Goal: Transaction & Acquisition: Obtain resource

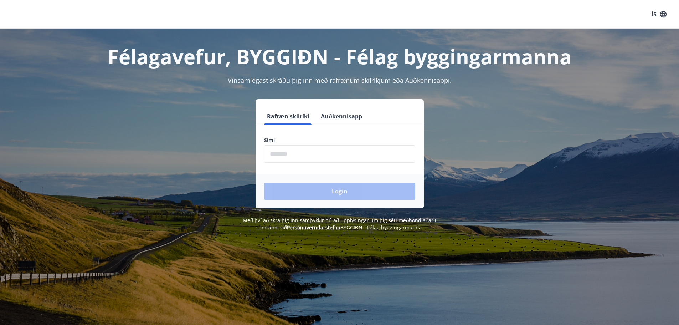
click at [319, 155] on input "phone" at bounding box center [339, 153] width 151 height 17
click at [404, 188] on div "Login" at bounding box center [339, 191] width 168 height 34
click at [305, 157] on input "phone" at bounding box center [339, 153] width 151 height 17
type input "********"
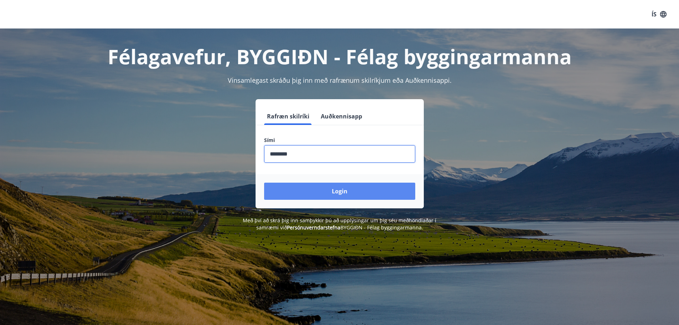
click at [321, 190] on button "Login" at bounding box center [339, 190] width 151 height 17
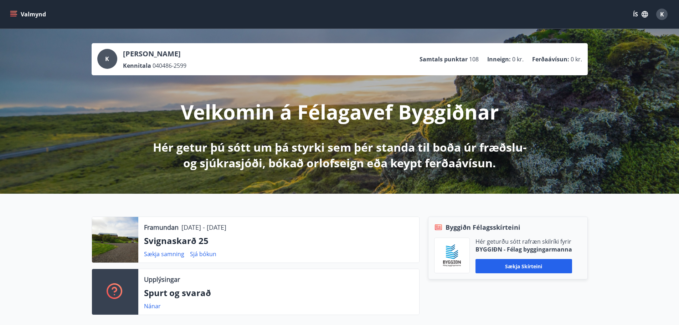
click at [16, 12] on icon "menu" at bounding box center [13, 14] width 7 height 7
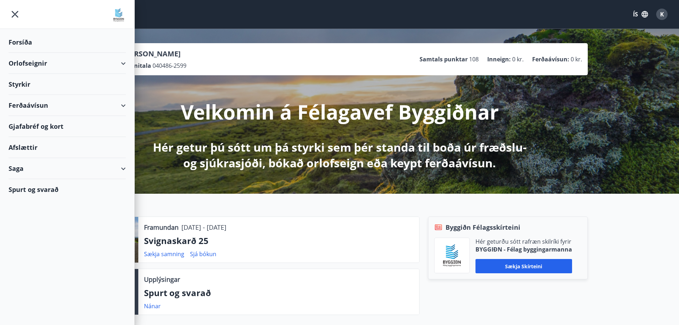
click at [32, 62] on div "Orlofseignir" at bounding box center [67, 63] width 117 height 21
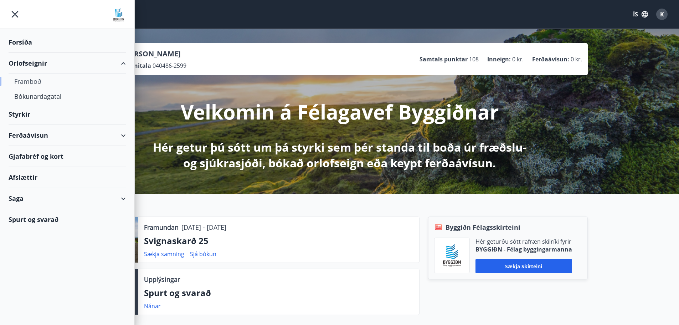
click at [33, 81] on div "Framboð" at bounding box center [67, 81] width 106 height 15
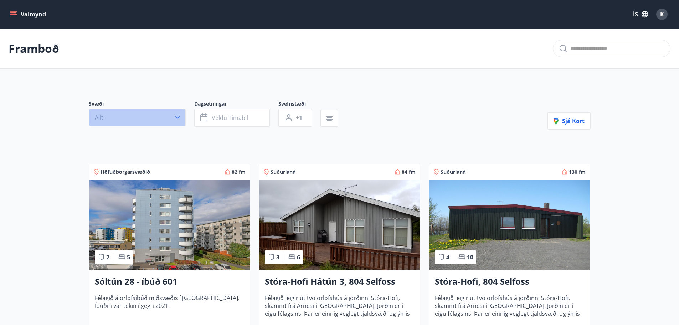
click at [151, 117] on button "Allt" at bounding box center [137, 117] width 97 height 17
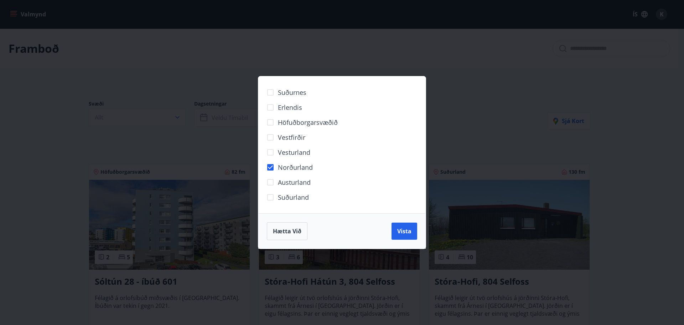
click at [408, 242] on div "Hætta við Vista" at bounding box center [341, 230] width 167 height 35
click at [408, 237] on button "Vista" at bounding box center [405, 230] width 26 height 17
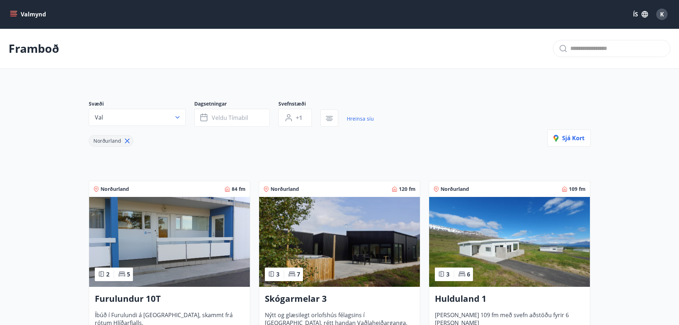
scroll to position [24, 0]
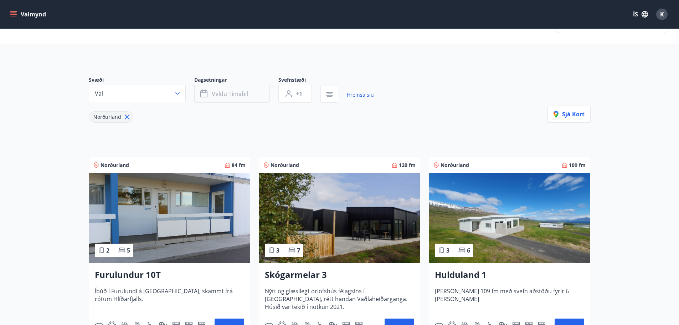
click at [250, 94] on button "Veldu tímabil" at bounding box center [232, 94] width 76 height 18
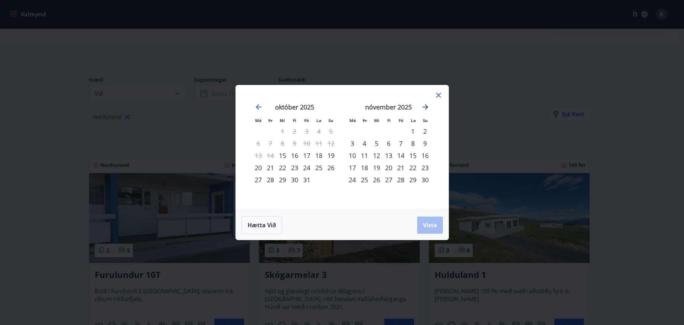
click at [423, 105] on icon "Move forward to switch to the next month." at bounding box center [425, 107] width 9 height 9
click at [244, 105] on div "október 2025 1 2 3 4 5 6 7 8 9 10 11 12 13 14 15 16 17 18 19 20 21 22 23 24 25 …" at bounding box center [341, 148] width 195 height 108
click at [254, 106] on icon "Move backward to switch to the previous month." at bounding box center [258, 107] width 9 height 9
click at [428, 107] on icon "Move forward to switch to the next month." at bounding box center [426, 107] width 6 height 6
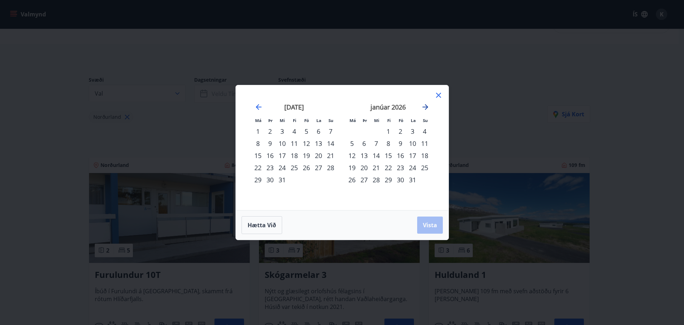
click at [428, 107] on icon "Move forward to switch to the next month." at bounding box center [426, 107] width 6 height 6
drag, startPoint x: 251, startPoint y: 108, endPoint x: 255, endPoint y: 105, distance: 4.6
click at [255, 105] on div "janúar 2026 1 2 3 4 5 6 7 8 9 10 11 12 13 14 15 16 17 18 19 20 21 22 23 24 25 2…" at bounding box center [341, 148] width 195 height 108
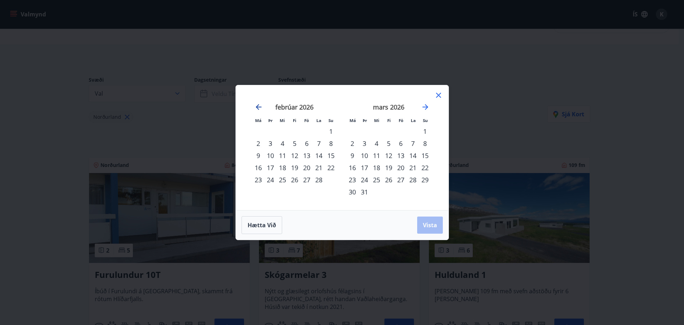
click at [255, 105] on icon "Move backward to switch to the previous month." at bounding box center [258, 107] width 9 height 9
click at [260, 130] on div "1" at bounding box center [258, 131] width 12 height 12
click at [426, 110] on icon "Move forward to switch to the next month." at bounding box center [425, 107] width 9 height 9
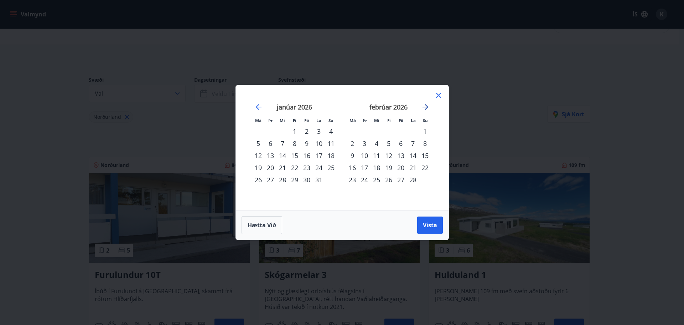
click at [426, 110] on icon "Move forward to switch to the next month." at bounding box center [425, 107] width 9 height 9
click at [407, 150] on div "14" at bounding box center [413, 155] width 12 height 12
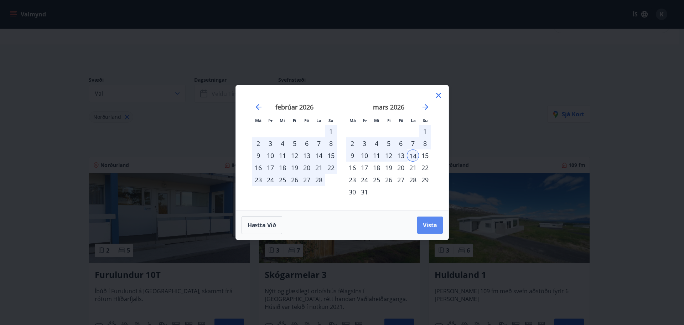
click at [430, 227] on span "Vista" at bounding box center [430, 225] width 14 height 8
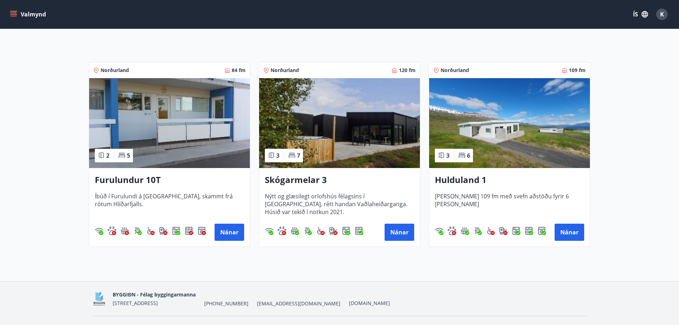
scroll to position [135, 0]
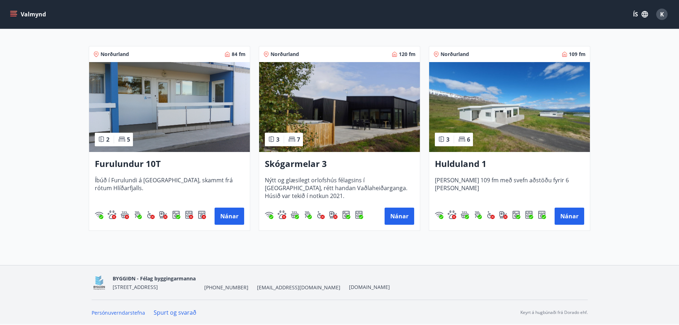
click at [388, 119] on img at bounding box center [339, 107] width 161 height 90
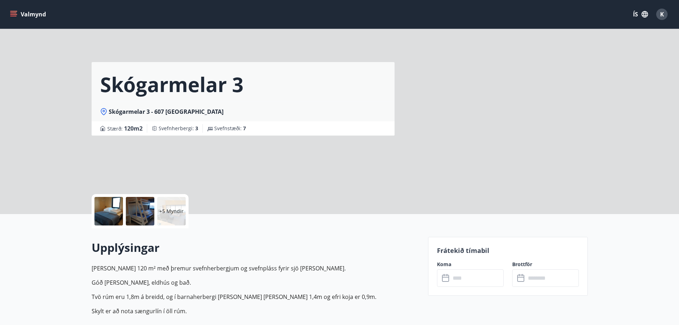
scroll to position [143, 0]
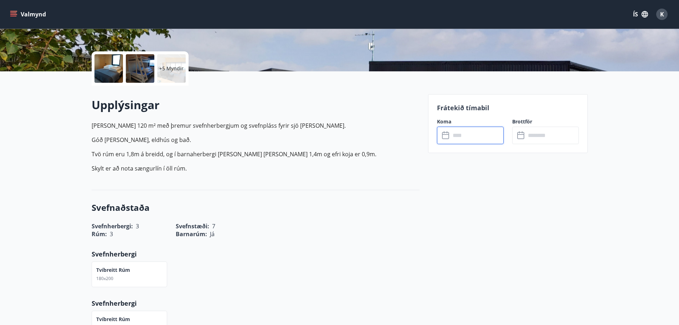
click at [465, 133] on input "text" at bounding box center [476, 134] width 53 height 17
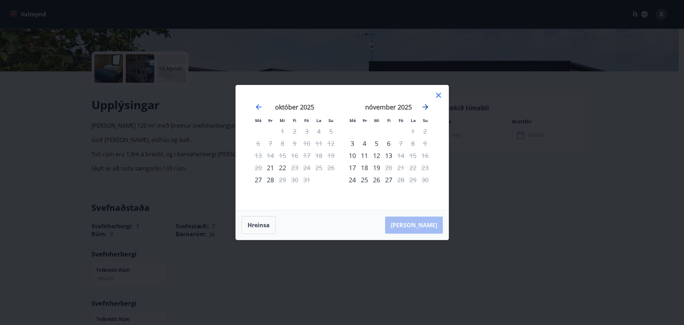
click at [427, 109] on icon "Move forward to switch to the next month." at bounding box center [425, 107] width 9 height 9
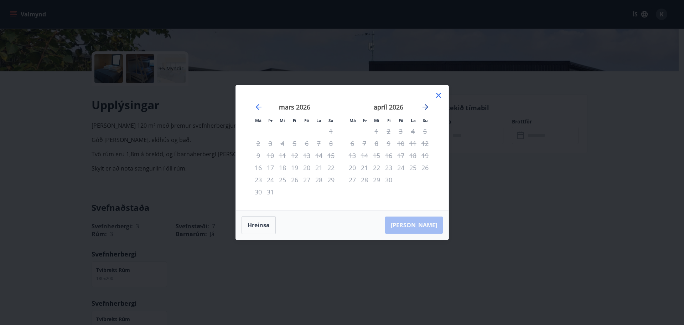
click at [427, 109] on icon "Move forward to switch to the next month." at bounding box center [425, 107] width 9 height 9
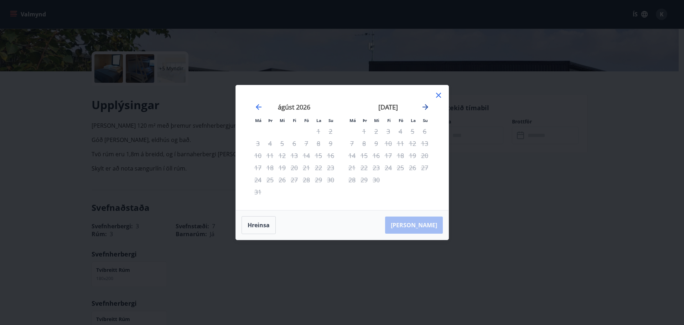
click at [427, 109] on icon "Move forward to switch to the next month." at bounding box center [425, 107] width 9 height 9
click at [254, 107] on icon "Move backward to switch to the previous month." at bounding box center [258, 107] width 9 height 9
click at [256, 106] on icon "Move backward to switch to the previous month." at bounding box center [258, 107] width 9 height 9
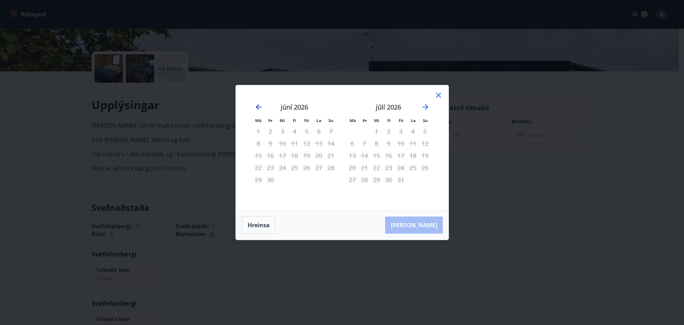
click at [256, 106] on icon "Move backward to switch to the previous month." at bounding box center [258, 107] width 9 height 9
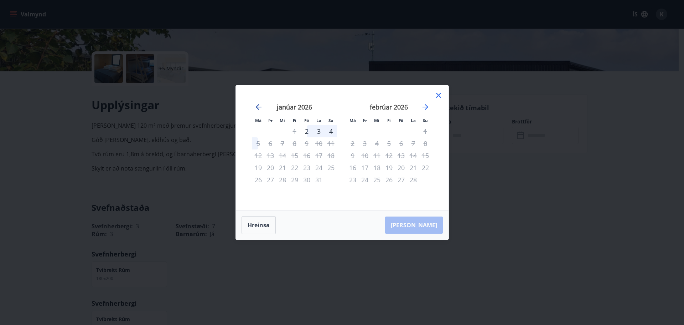
click at [256, 106] on icon "Move backward to switch to the previous month." at bounding box center [258, 107] width 9 height 9
click at [441, 96] on icon at bounding box center [438, 95] width 9 height 9
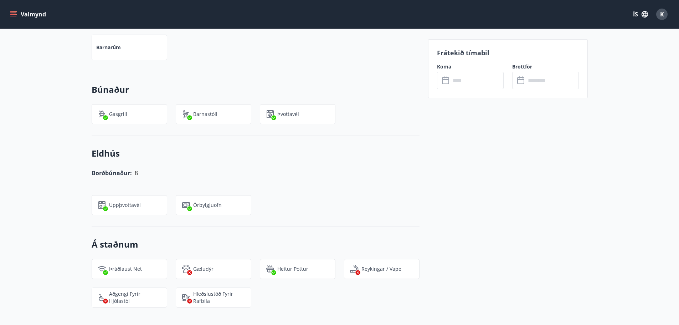
scroll to position [148, 0]
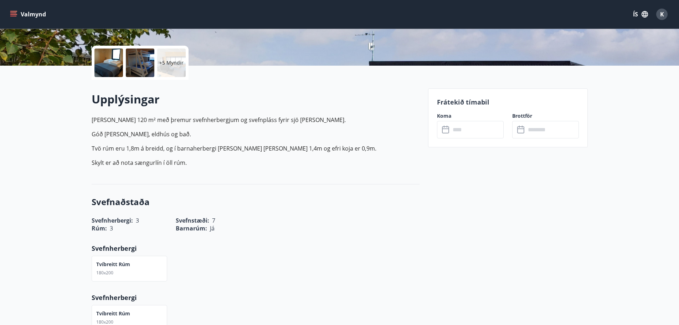
drag, startPoint x: 523, startPoint y: 219, endPoint x: 497, endPoint y: 118, distance: 104.2
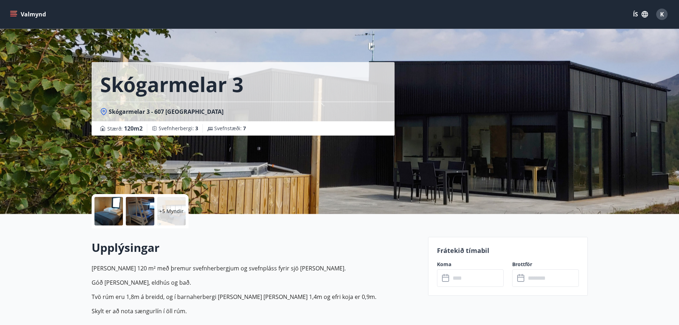
click at [21, 15] on button "Valmynd" at bounding box center [29, 14] width 40 height 13
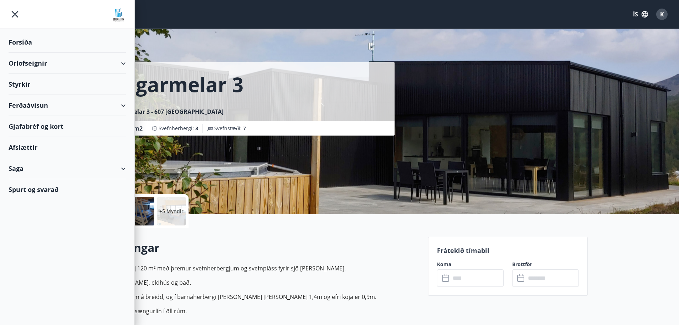
click at [26, 67] on div "Orlofseignir" at bounding box center [67, 63] width 117 height 21
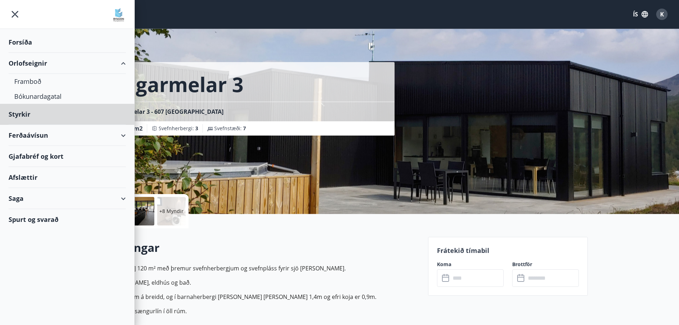
click at [21, 42] on div "Forsíða" at bounding box center [67, 42] width 117 height 21
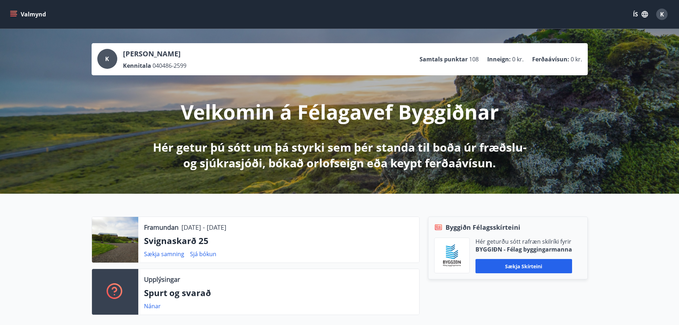
scroll to position [47, 0]
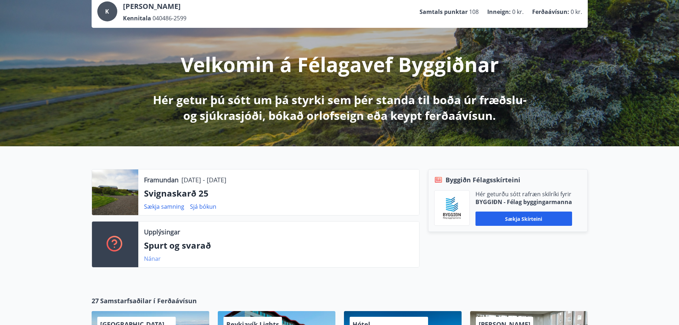
click at [152, 259] on link "Nánar" at bounding box center [152, 258] width 17 height 8
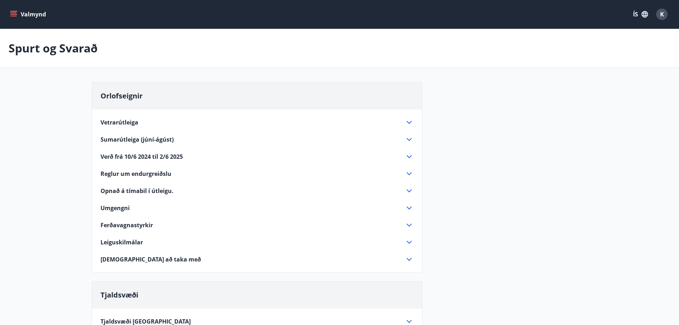
click at [115, 123] on span "Vetrarútleiga" at bounding box center [119, 122] width 38 height 8
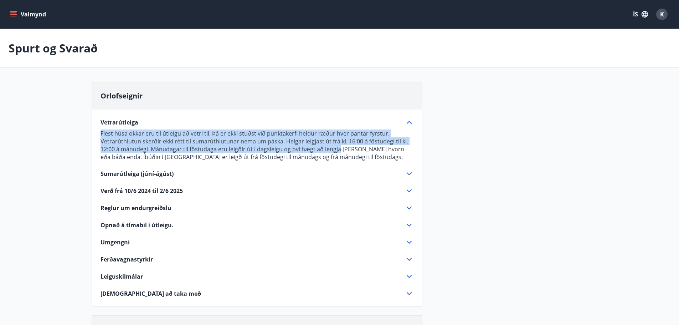
drag, startPoint x: 161, startPoint y: 132, endPoint x: 339, endPoint y: 146, distance: 178.7
click at [339, 146] on p "Flest húsa okkar eru til útleigu að vetri til. Þá er ekki stuðst við punktakerf…" at bounding box center [256, 144] width 313 height 31
click at [319, 145] on p "Flest húsa okkar eru til útleigu að vetri til. Þá er ekki stuðst við punktakerf…" at bounding box center [256, 144] width 313 height 31
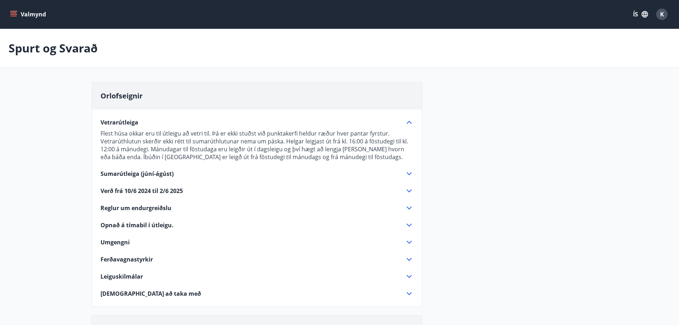
click at [170, 225] on span "Opnað á tímabil í útleigu." at bounding box center [136, 225] width 73 height 8
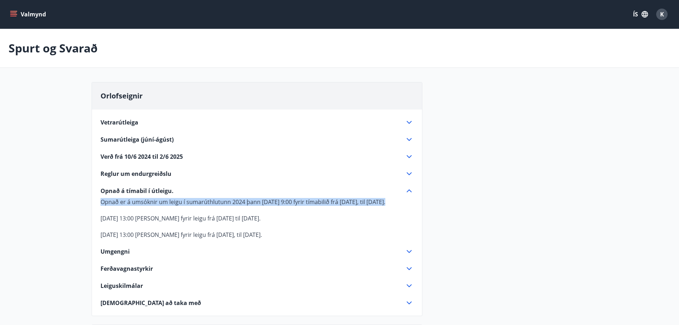
drag, startPoint x: 102, startPoint y: 201, endPoint x: 201, endPoint y: 207, distance: 98.5
click at [201, 207] on p "Opnað er á umsóknir um leigu í sumarúthlutunn 2024 þann 15. mars kl 9:00 fyrir …" at bounding box center [256, 218] width 313 height 41
click at [238, 206] on p at bounding box center [256, 210] width 313 height 9
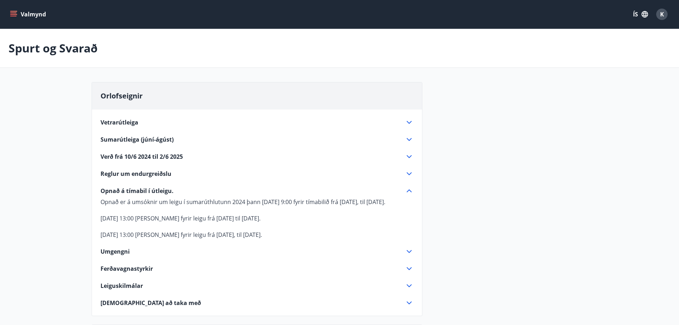
scroll to position [143, 0]
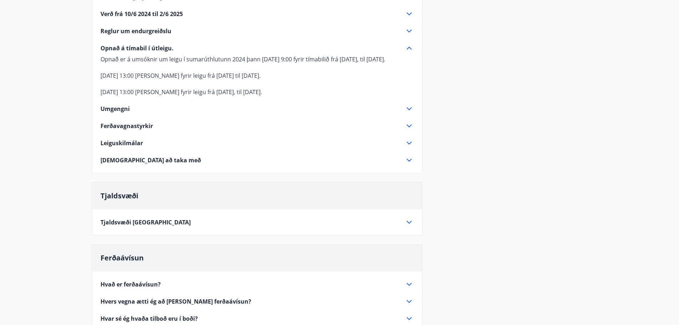
click at [486, 199] on div "Orlofseignir Vetrarútleiga Flest húsa okkar eru til útleigu að vetri til. Þá er…" at bounding box center [340, 215] width 496 height 552
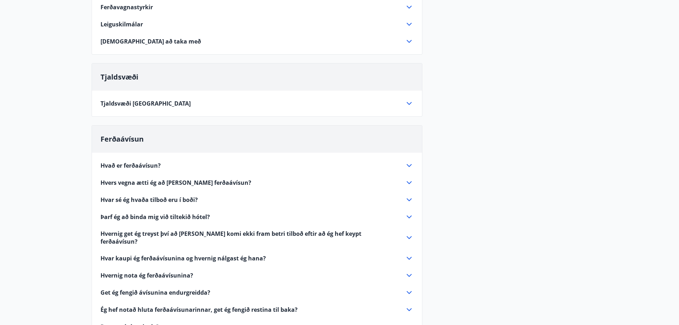
scroll to position [390, 0]
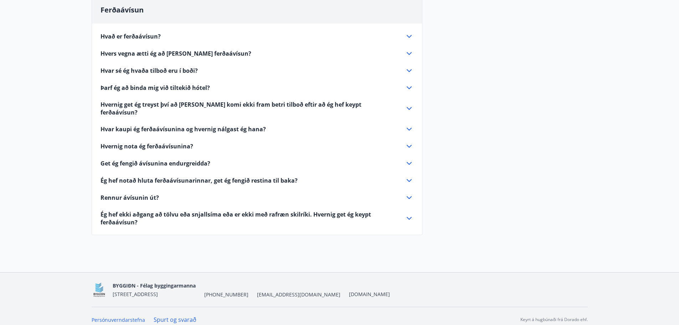
click at [220, 49] on div "Hvers vegna ætti ég að kaupa ferðaávísun?" at bounding box center [256, 53] width 313 height 9
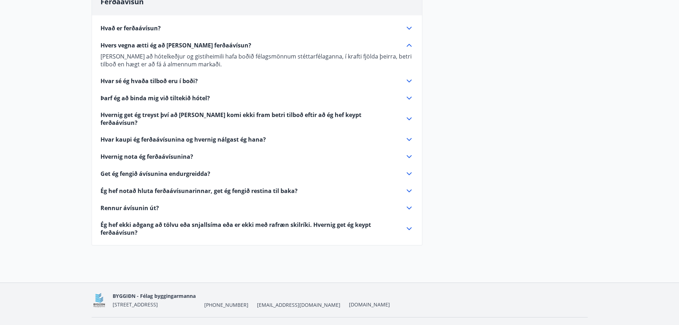
scroll to position [347, 0]
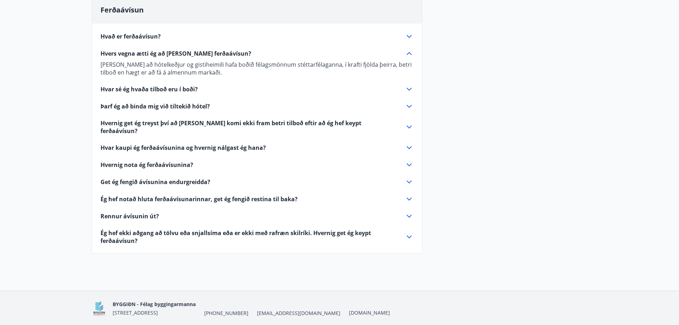
click at [143, 212] on span "Rennur ávísunin út?" at bounding box center [129, 216] width 58 height 8
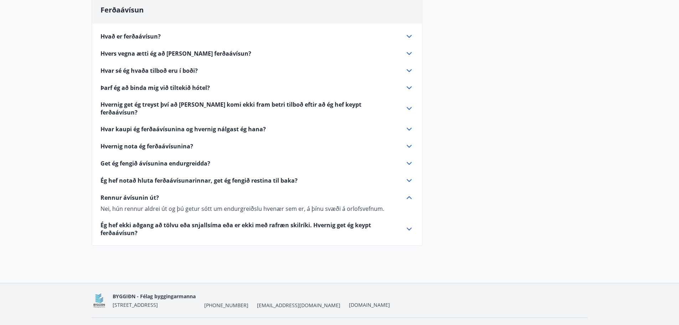
click at [194, 142] on div "Hvernig nota ég ferðaávísunina?" at bounding box center [252, 146] width 304 height 8
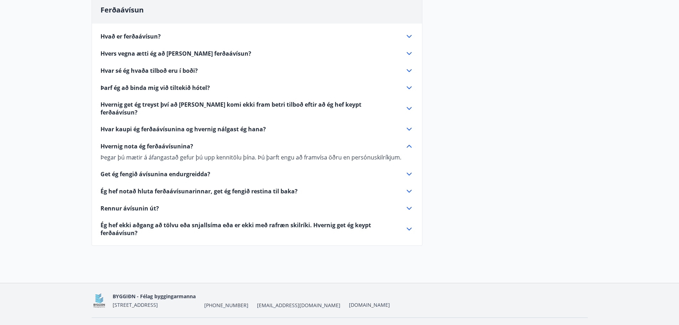
click at [350, 106] on span "Hvernig get ég treyst því að það komi ekki fram betri tilboð eftir að ég hef ke…" at bounding box center [248, 108] width 296 height 16
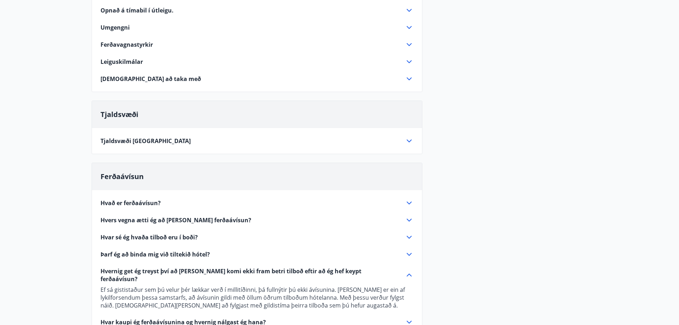
click at [560, 201] on div "Orlofseignir Vetrarútleiga Flest húsa okkar eru til útleigu að vetri til. Þá er…" at bounding box center [340, 169] width 496 height 534
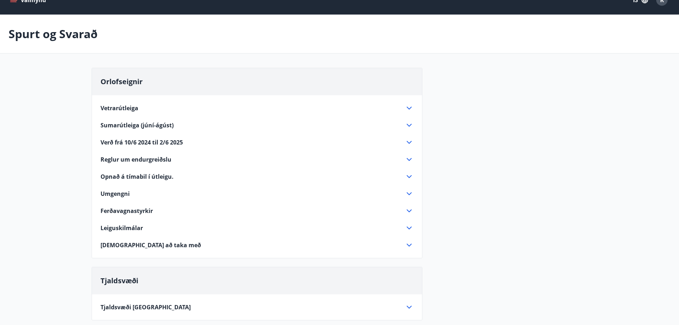
scroll to position [0, 0]
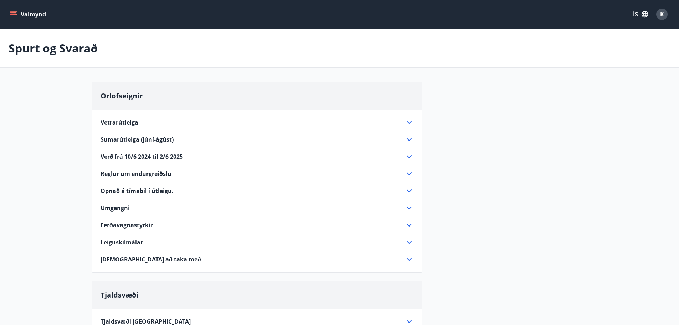
click at [17, 14] on button "Valmynd" at bounding box center [29, 14] width 40 height 13
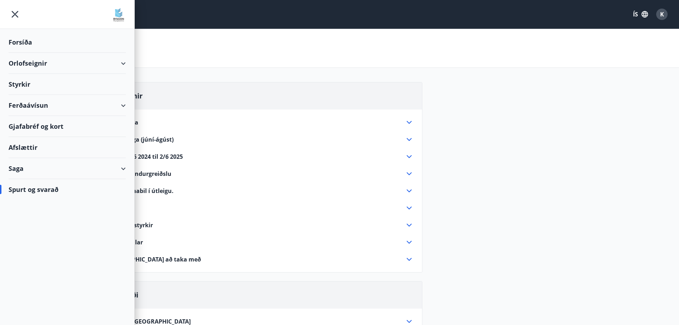
click at [37, 97] on div "Ferðaávísun" at bounding box center [67, 105] width 117 height 21
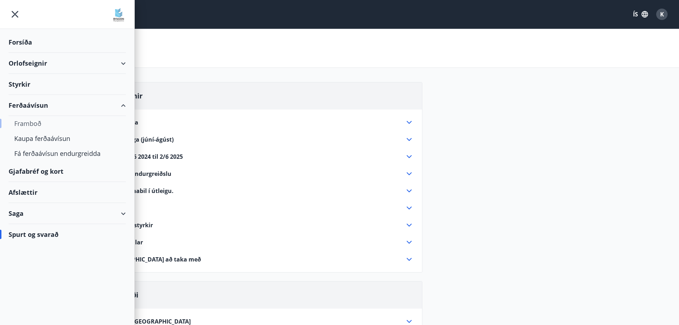
click at [32, 124] on div "Framboð" at bounding box center [67, 123] width 106 height 15
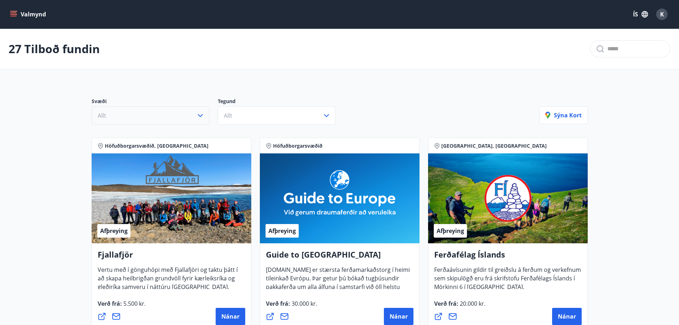
click at [200, 115] on icon "button" at bounding box center [200, 115] width 9 height 9
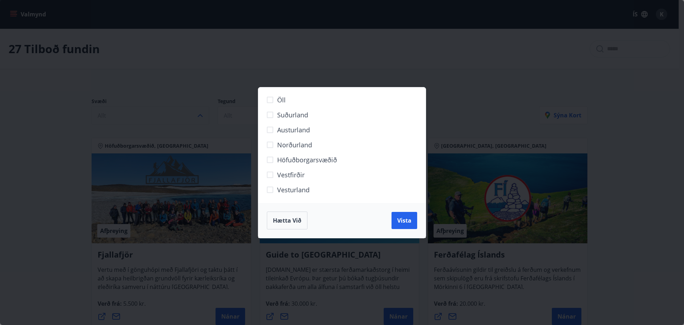
click at [330, 73] on div "Öll Suðurland Austurland Norðurland Höfuðborgarsvæðið Vestfirðir Vesturland Hæt…" at bounding box center [342, 162] width 684 height 325
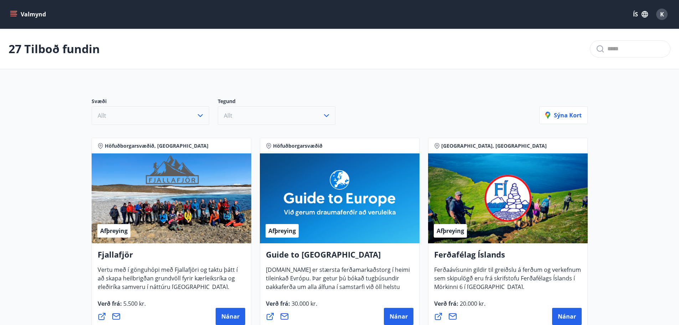
click at [274, 114] on button "Allt" at bounding box center [277, 115] width 118 height 19
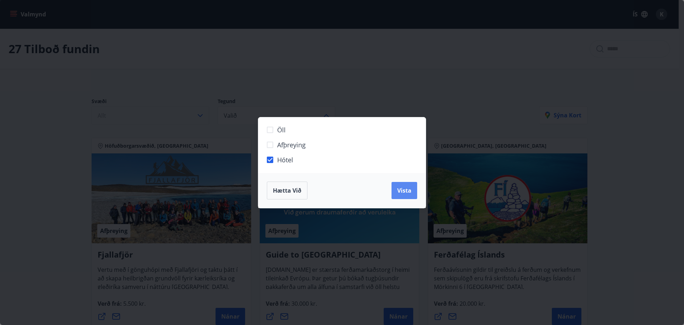
click at [398, 188] on span "Vista" at bounding box center [404, 190] width 14 height 8
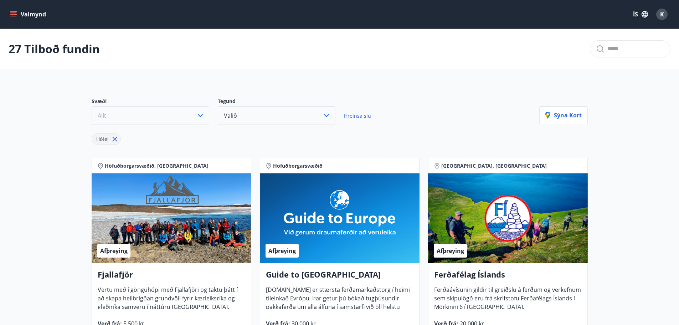
click at [275, 117] on button "Valið" at bounding box center [277, 115] width 118 height 19
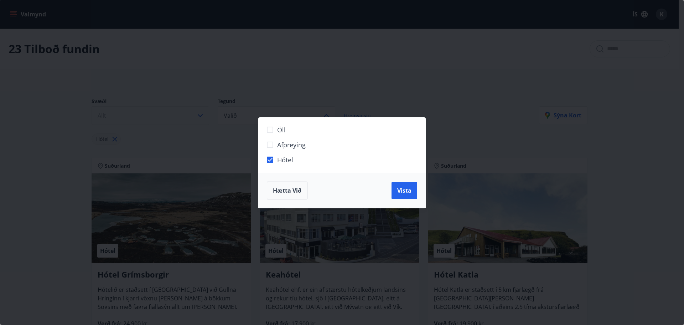
click at [277, 141] on span "Afþreying" at bounding box center [291, 144] width 29 height 9
click at [416, 188] on button "Vista" at bounding box center [405, 190] width 26 height 17
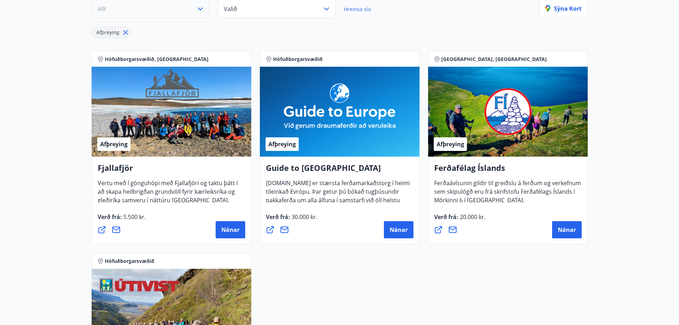
scroll to position [35, 0]
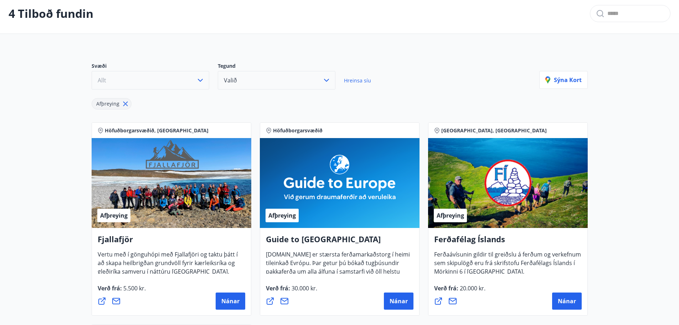
click at [281, 74] on button "Valið" at bounding box center [277, 80] width 118 height 19
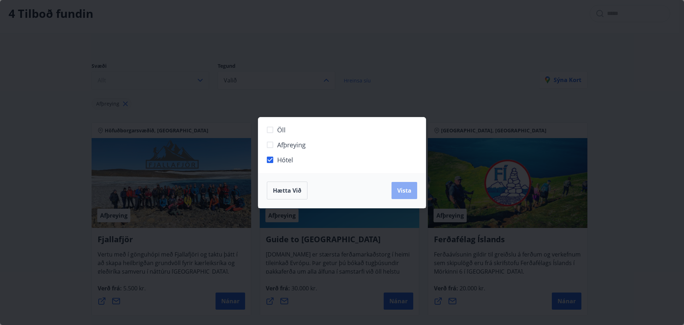
click at [399, 190] on span "Vista" at bounding box center [404, 190] width 14 height 8
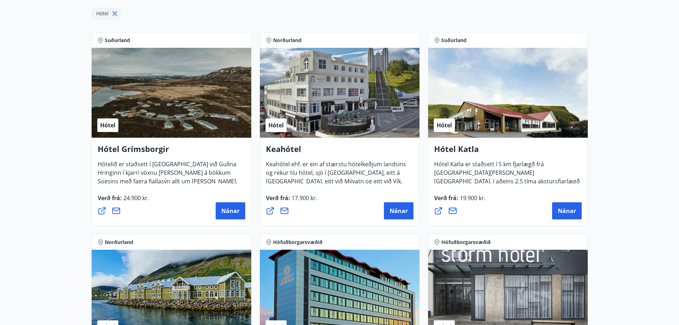
drag, startPoint x: 538, startPoint y: 170, endPoint x: 348, endPoint y: -28, distance: 274.7
